Goal: Task Accomplishment & Management: Manage account settings

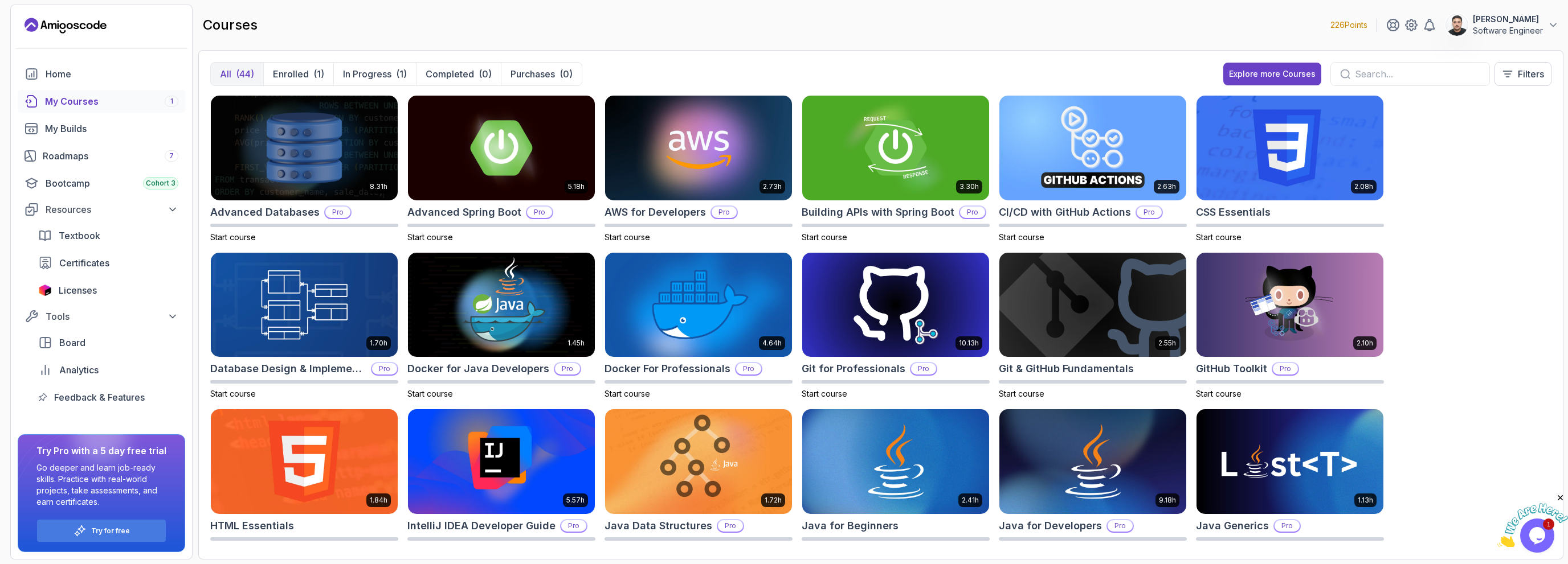
click at [1443, 250] on div "8.31h Advanced Databases Pro Start course 5.18h Advanced Spring Boot Pro Start …" at bounding box center [881, 321] width 1341 height 453
click at [76, 184] on div "Bootcamp Cohort 3" at bounding box center [112, 184] width 133 height 14
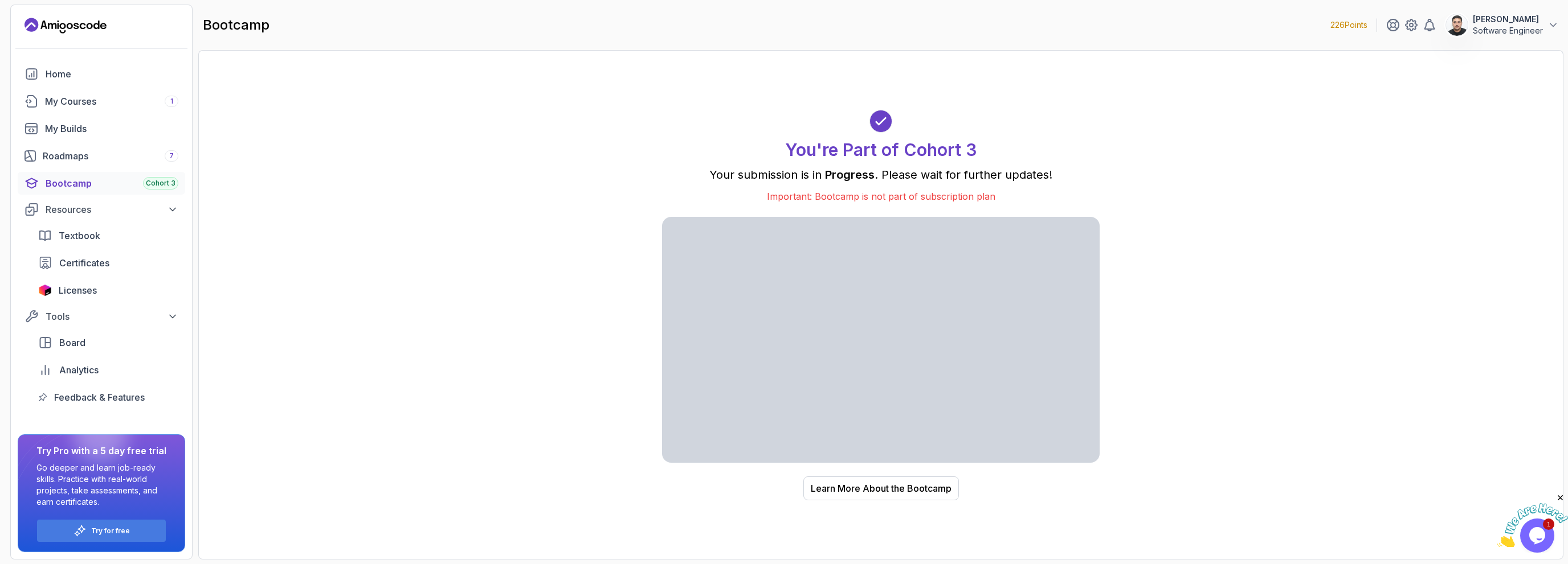
click at [1499, 31] on p "Software Engineer" at bounding box center [1508, 30] width 70 height 12
click at [1356, 216] on div "You're Part of Cohort 3 Your submission is in Progress . Please wait for furthe…" at bounding box center [881, 305] width 1341 height 485
click at [1473, 29] on p "Software Engineer" at bounding box center [1508, 30] width 70 height 12
click at [1465, 112] on p "Billing" at bounding box center [1465, 110] width 25 height 14
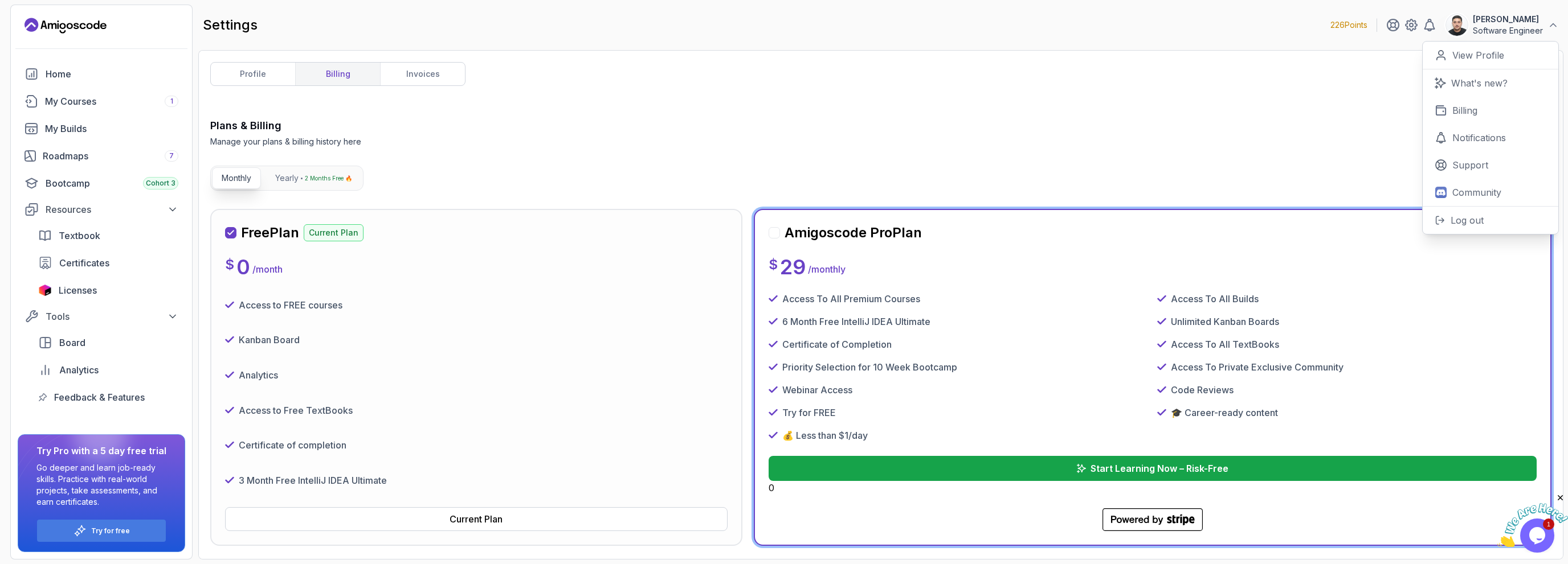
click at [501, 394] on div "Access to FREE courses Kanban Board Analytics Access to Free TextBooks Certific…" at bounding box center [476, 392] width 503 height 201
click at [1017, 295] on div "Access To All Premium Courses" at bounding box center [958, 299] width 379 height 14
click at [462, 71] on link "invoices" at bounding box center [422, 74] width 85 height 23
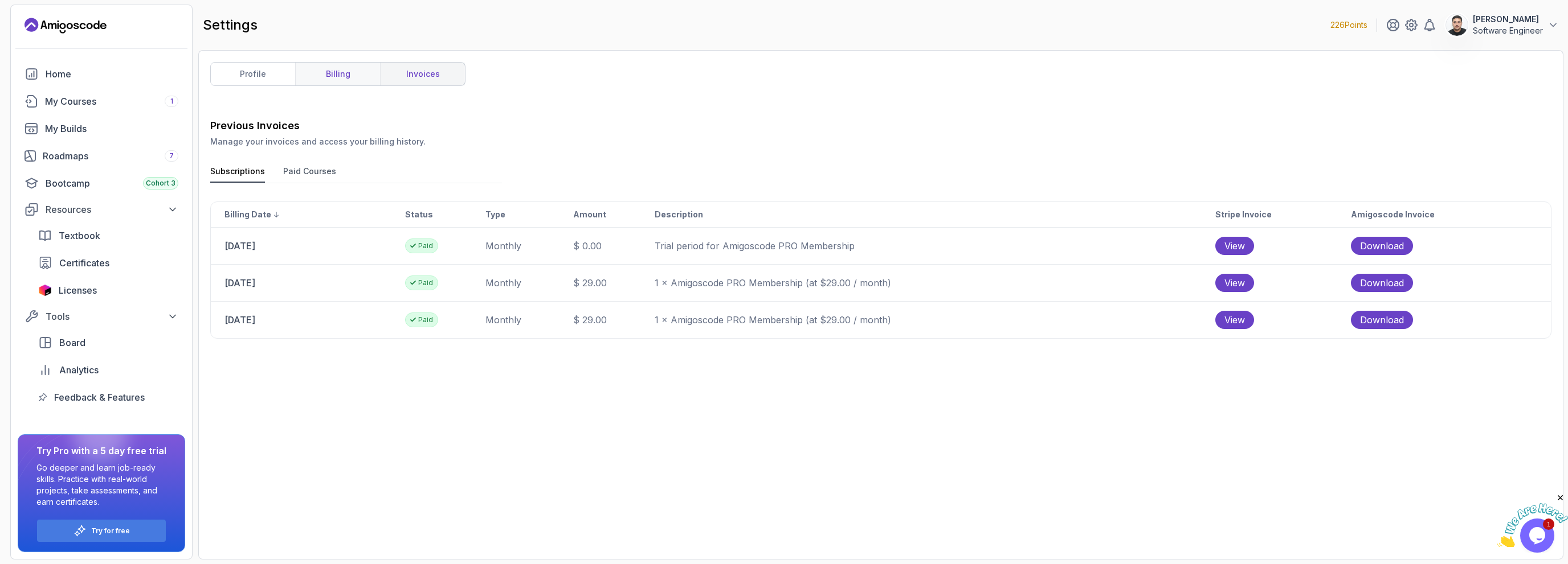
click at [339, 71] on link "billing" at bounding box center [337, 74] width 85 height 23
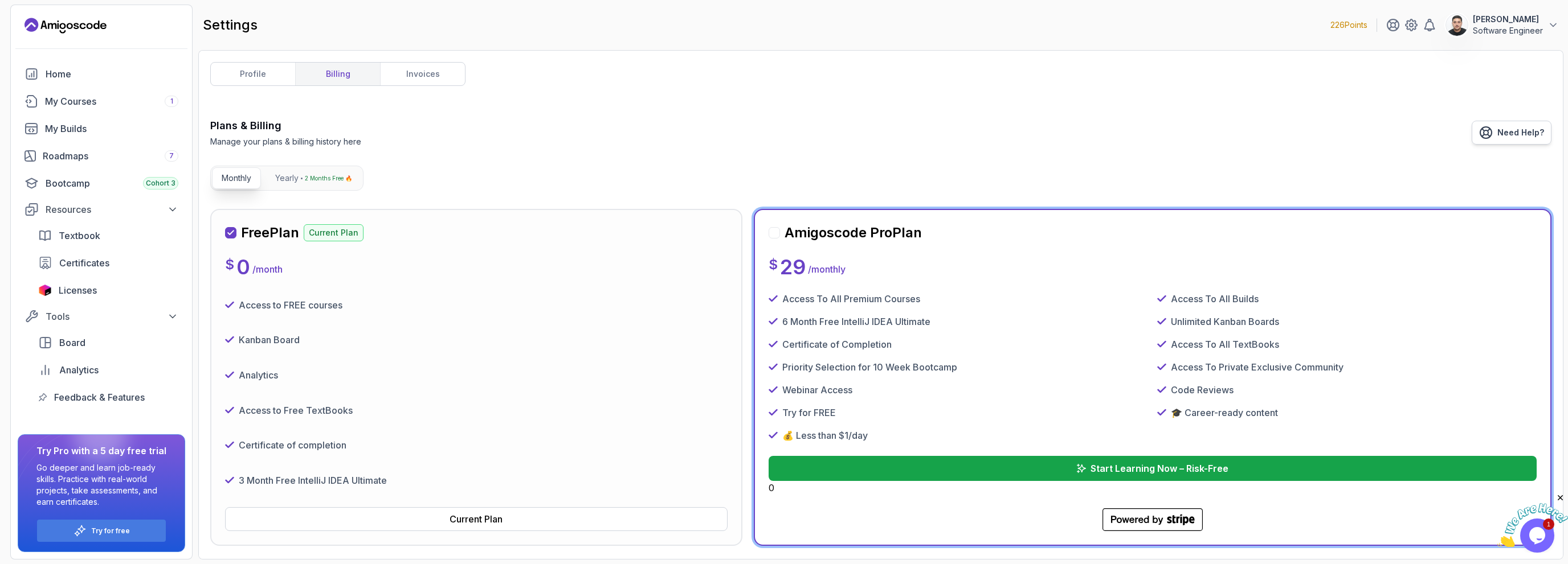
click at [1514, 126] on link "Need Help?" at bounding box center [1512, 132] width 79 height 24
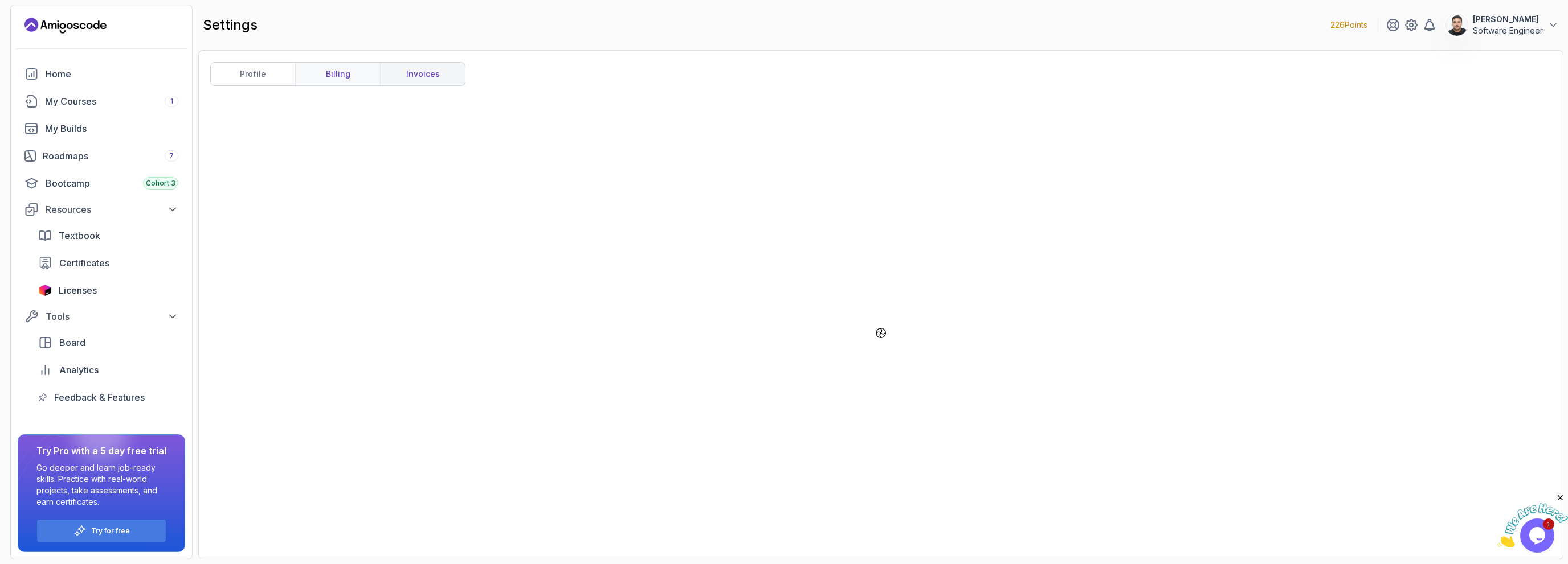
click at [356, 72] on link "billing" at bounding box center [337, 74] width 85 height 23
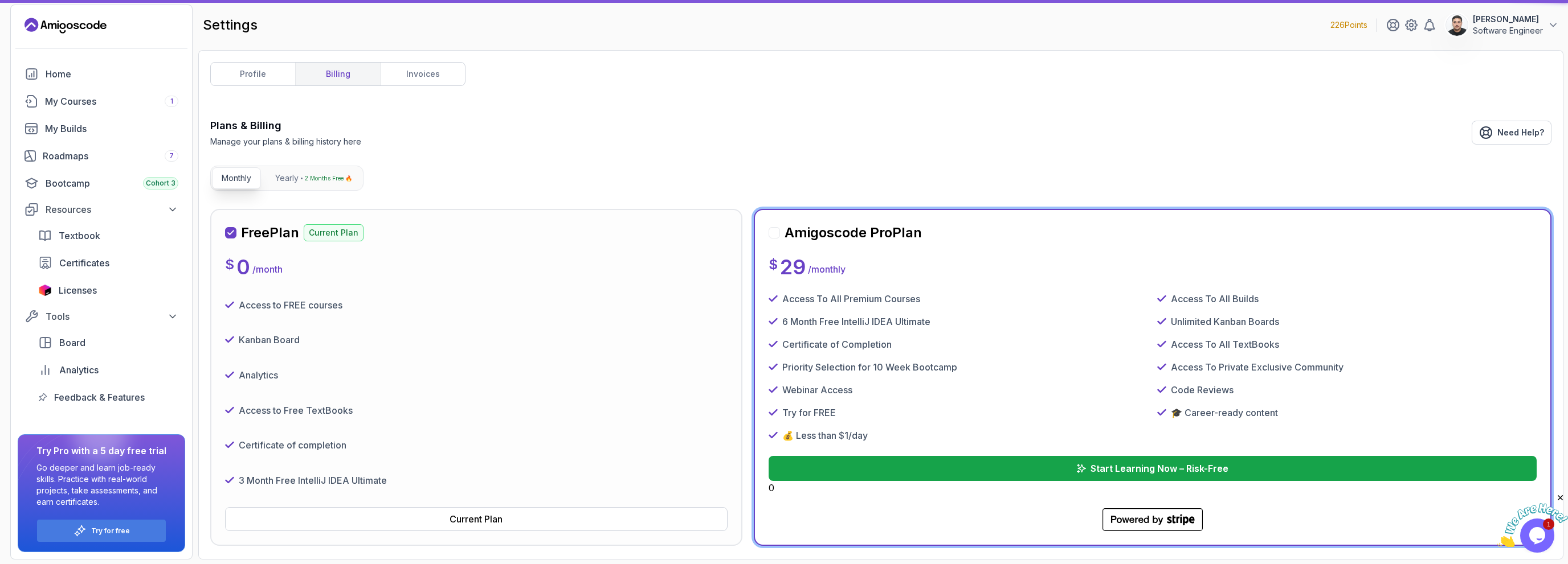
click at [273, 72] on link "profile" at bounding box center [253, 74] width 84 height 23
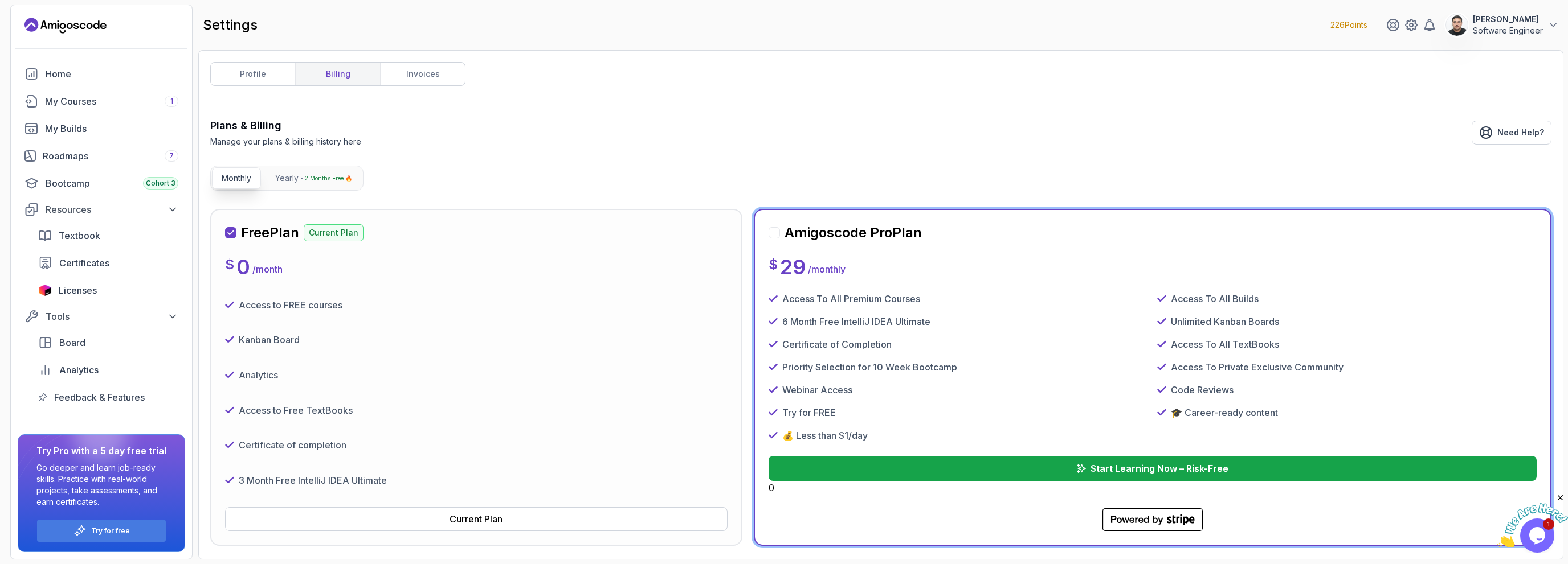
click at [356, 74] on link "billing" at bounding box center [337, 74] width 85 height 23
click at [241, 142] on p "Manage your plans & billing history here" at bounding box center [286, 142] width 151 height 12
click at [267, 142] on p "Manage your plans & billing history here" at bounding box center [286, 142] width 151 height 12
click at [460, 521] on div "Current Plan" at bounding box center [476, 520] width 53 height 14
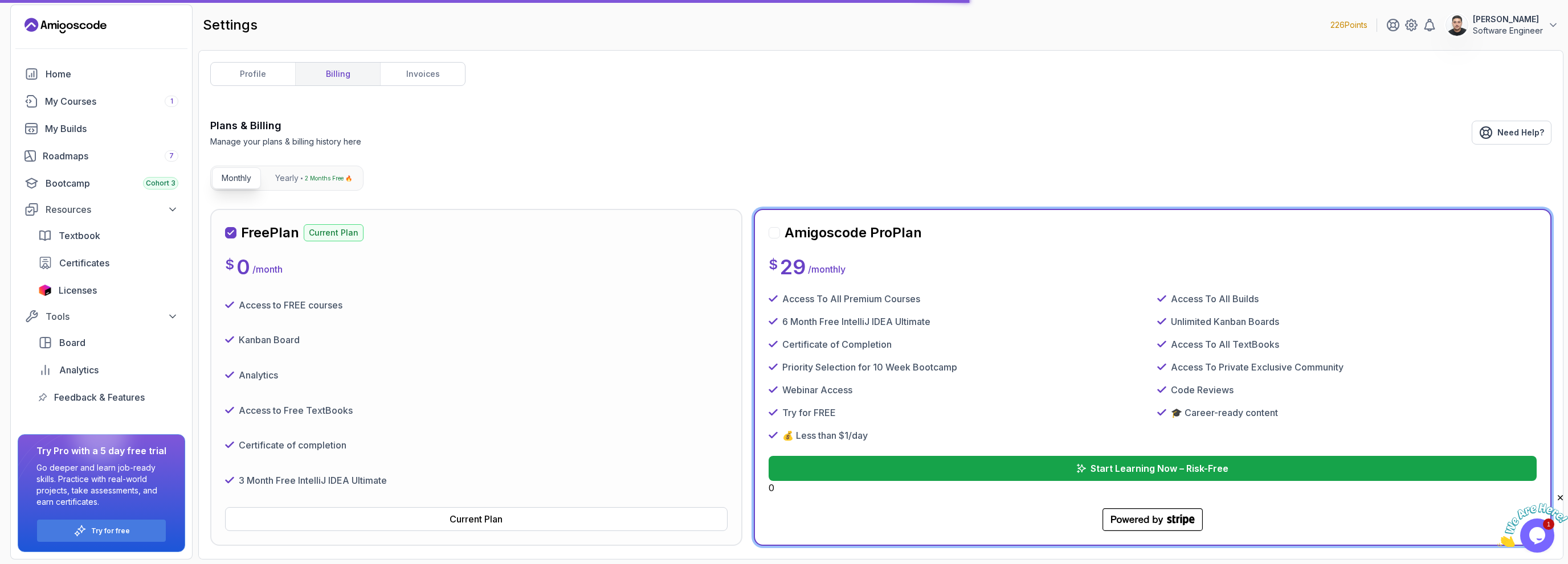
drag, startPoint x: 1534, startPoint y: 531, endPoint x: 1506, endPoint y: 505, distance: 38.2
click at [1534, 531] on img at bounding box center [1532, 526] width 71 height 45
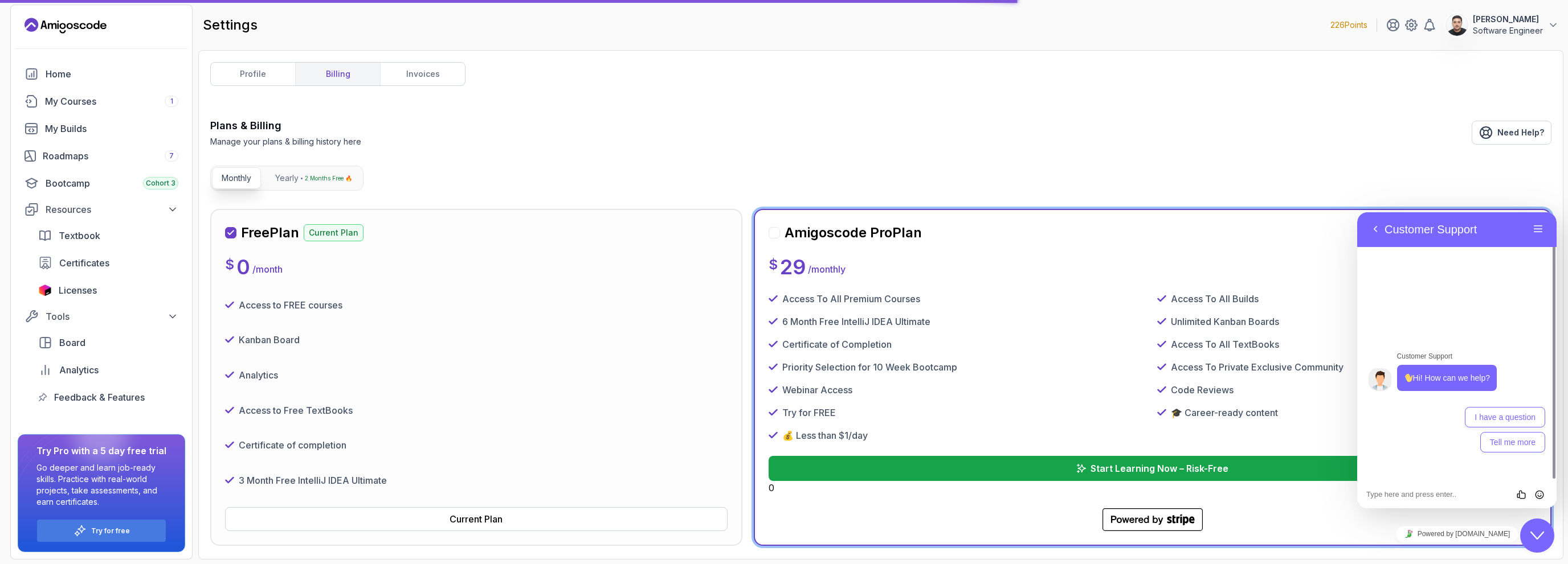
click at [1357, 212] on textarea at bounding box center [1357, 212] width 0 height 0
click at [1533, 535] on icon "Close Chat This icon closes the chat window." at bounding box center [1538, 536] width 14 height 14
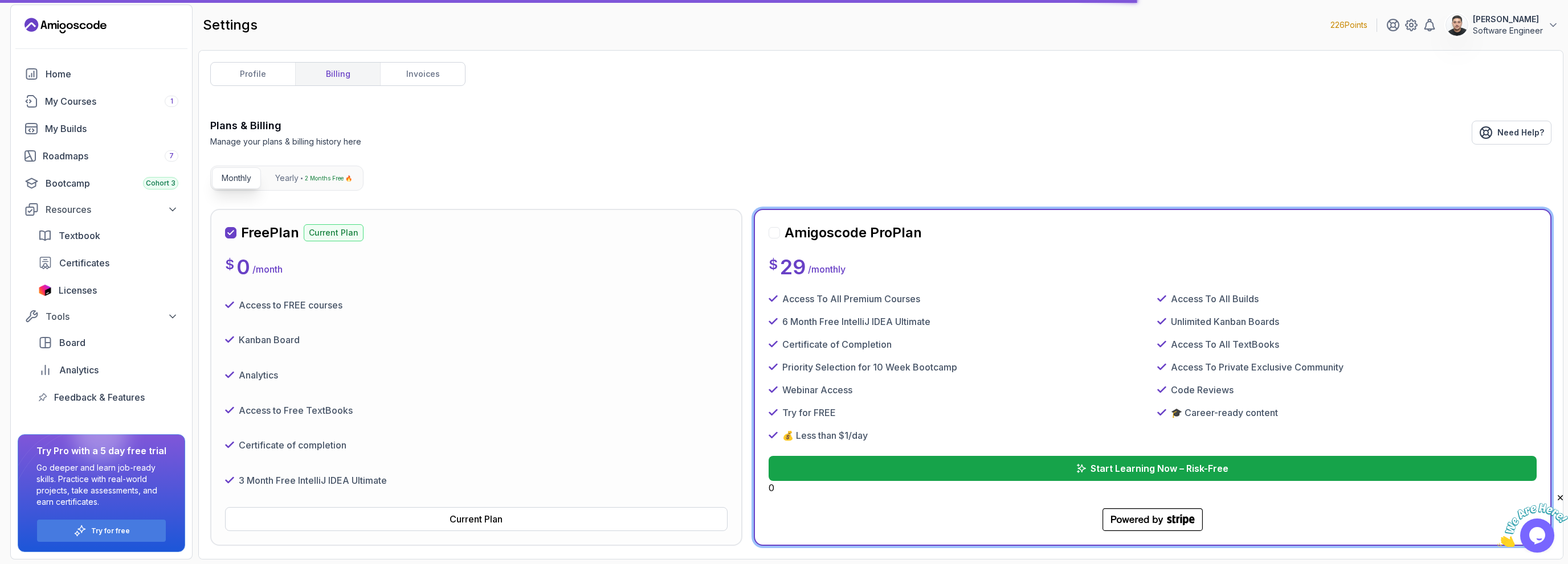
click at [1130, 116] on div "profile billing invoices Plans & Billing Manage your plans & billing history he…" at bounding box center [881, 305] width 1341 height 485
click at [96, 102] on div "My Courses 1" at bounding box center [111, 101] width 133 height 14
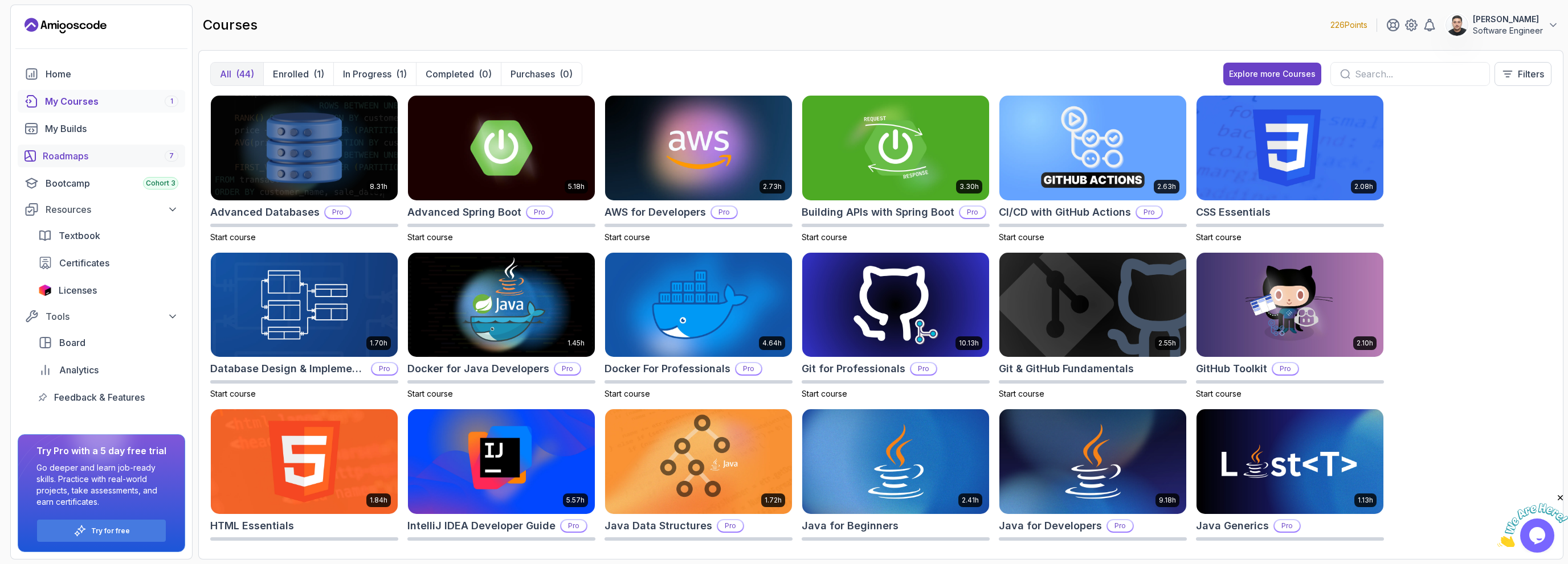
click at [93, 160] on div "Roadmaps 7" at bounding box center [111, 156] width 135 height 14
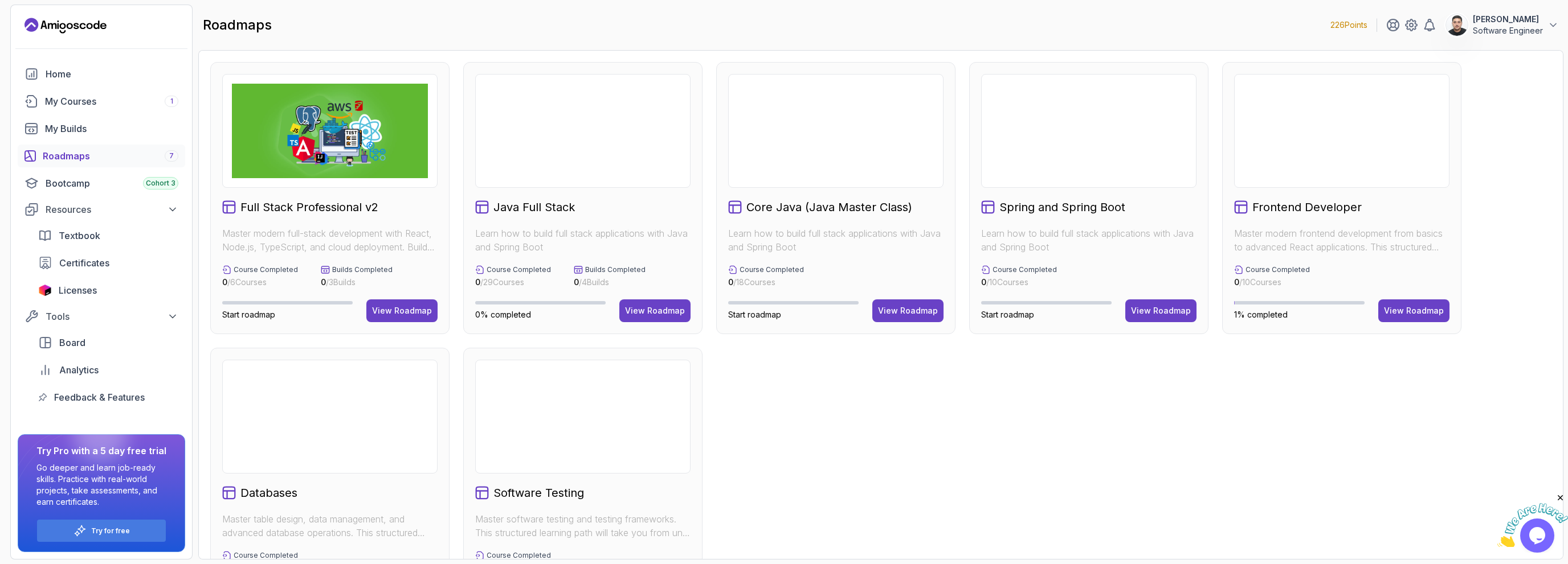
click at [921, 433] on div "Full Stack Professional v2 Master modern full-stack development with React, Nod…" at bounding box center [881, 341] width 1341 height 558
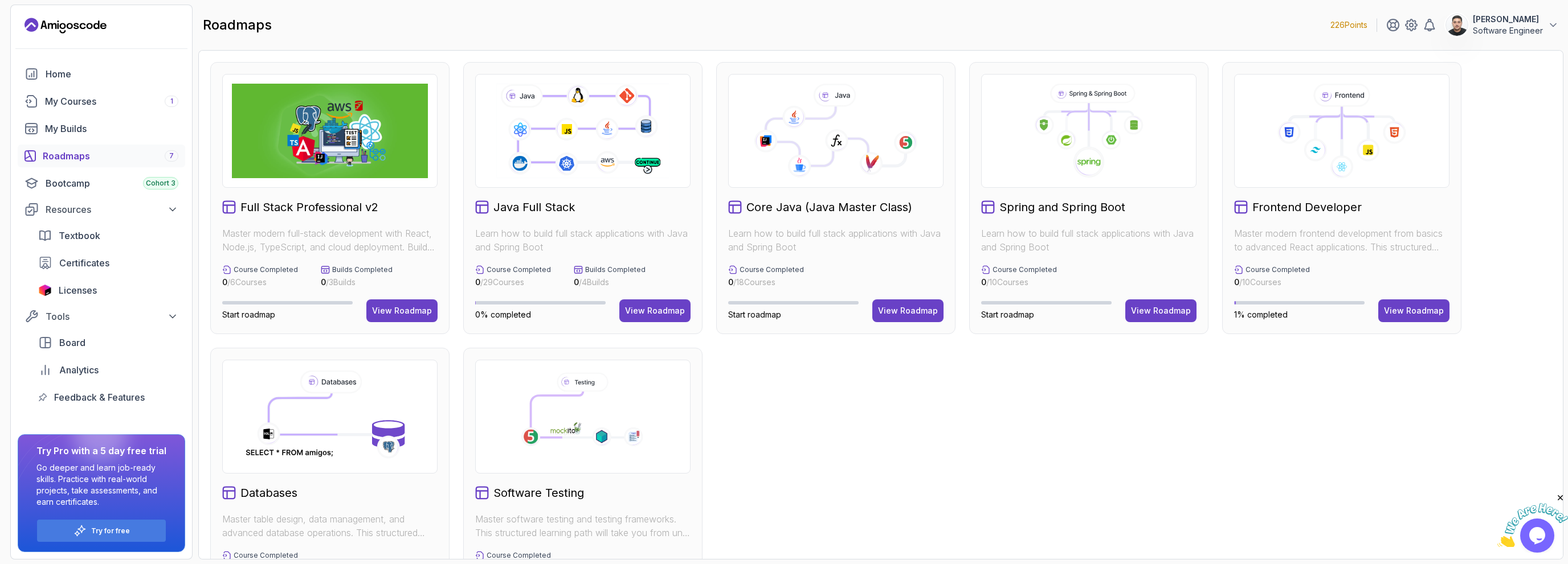
scroll to position [71, 0]
